Goal: Task Accomplishment & Management: Manage account settings

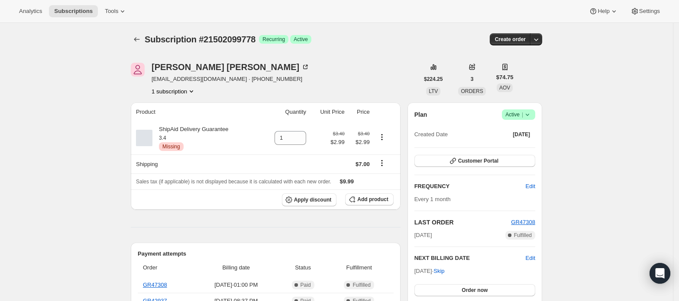
click at [522, 118] on span "Active |" at bounding box center [518, 114] width 26 height 9
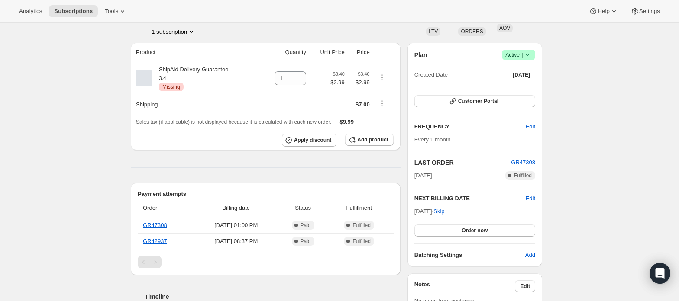
scroll to position [58, 0]
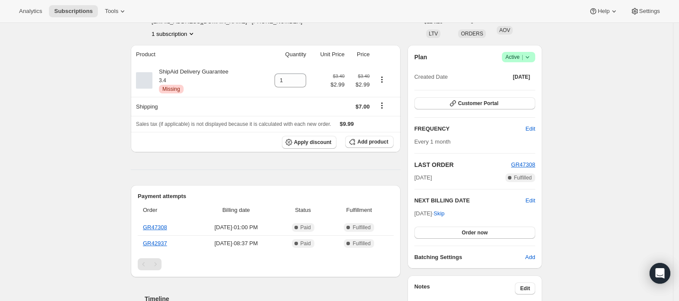
click at [521, 51] on div "Plan Success Active | Created Date Aug 5, 2025 Customer Portal FREQUENCY Edit E…" at bounding box center [474, 157] width 135 height 224
click at [520, 58] on span "Active |" at bounding box center [518, 57] width 26 height 9
click at [516, 87] on span "Cancel subscription" at bounding box center [521, 89] width 49 height 6
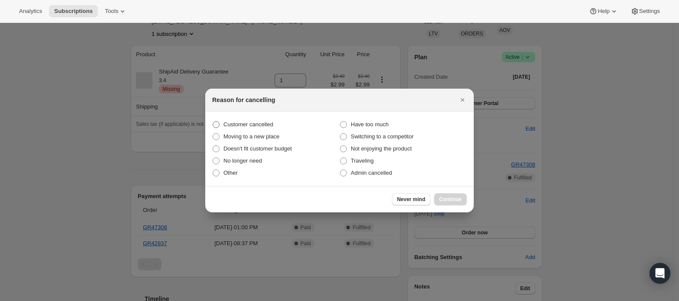
click at [265, 126] on span "Customer cancelled" at bounding box center [248, 124] width 50 height 6
click at [213, 122] on input "Customer cancelled" at bounding box center [213, 121] width 0 height 0
radio input "true"
click at [449, 196] on span "Continue" at bounding box center [450, 199] width 23 height 7
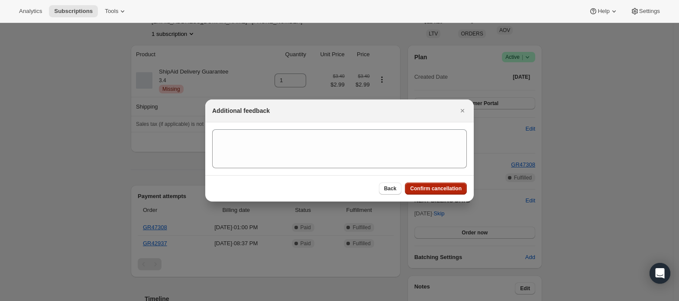
click at [451, 186] on span "Confirm cancellation" at bounding box center [436, 188] width 52 height 7
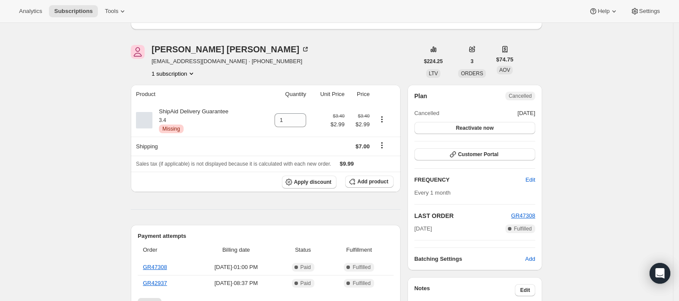
scroll to position [115, 0]
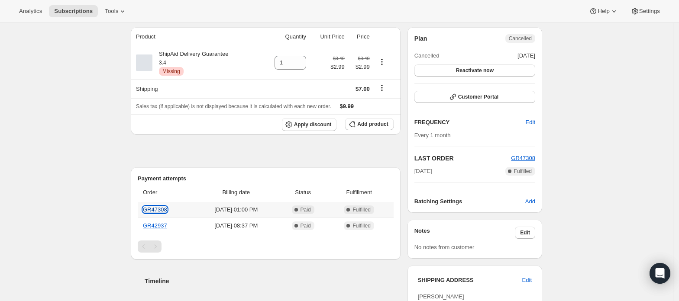
click at [156, 208] on link "GR47308" at bounding box center [155, 209] width 24 height 6
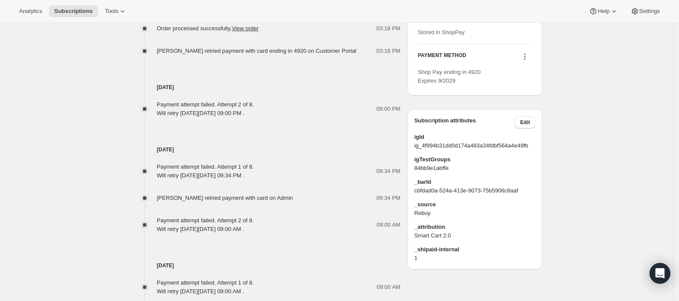
scroll to position [536, 0]
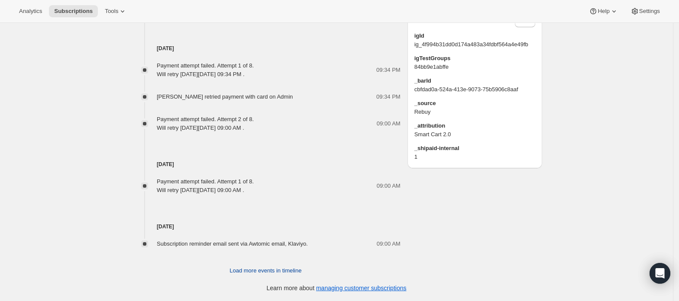
click at [264, 271] on span "Load more events in timeline" at bounding box center [265, 271] width 72 height 9
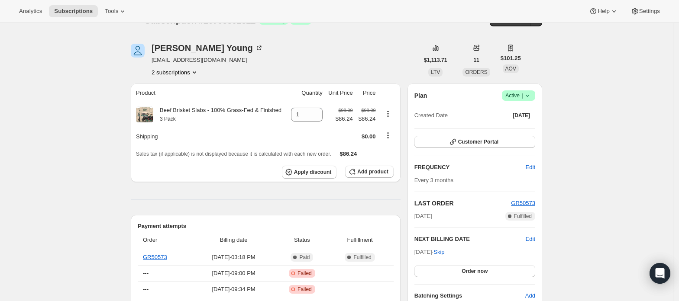
scroll to position [0, 0]
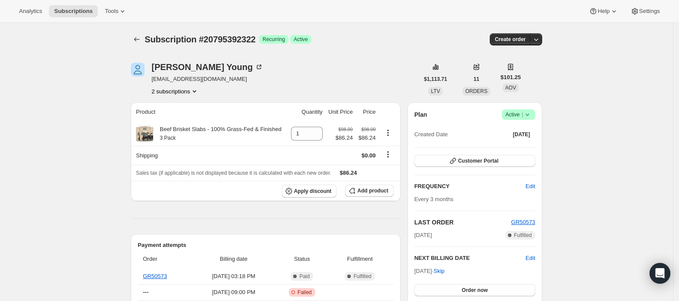
click at [190, 82] on span "[EMAIL_ADDRESS][DOMAIN_NAME]" at bounding box center [207, 79] width 112 height 9
click at [192, 92] on icon "Product actions" at bounding box center [194, 91] width 9 height 9
click at [191, 108] on span "20311769410" at bounding box center [178, 107] width 60 height 9
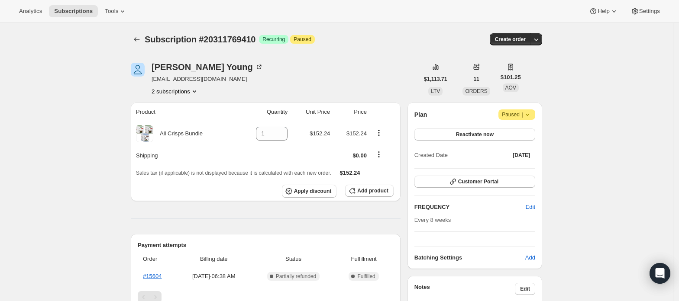
click at [192, 92] on icon "Product actions" at bounding box center [194, 91] width 9 height 9
click at [180, 123] on span "20795392322" at bounding box center [165, 122] width 35 height 6
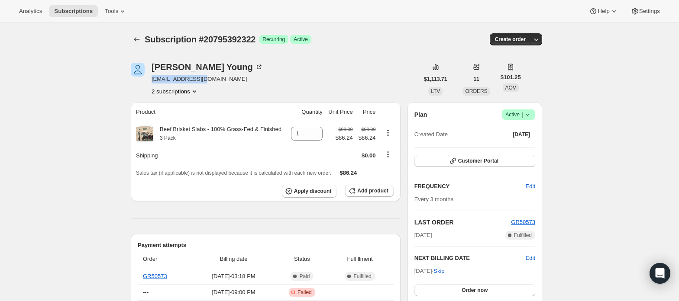
drag, startPoint x: 154, startPoint y: 80, endPoint x: 219, endPoint y: 74, distance: 64.8
click at [219, 74] on div "[PERSON_NAME] [EMAIL_ADDRESS][DOMAIN_NAME] 2 subscriptions" at bounding box center [207, 79] width 112 height 33
copy span "[EMAIL_ADDRESS][DOMAIN_NAME]"
